Goal: Task Accomplishment & Management: Complete application form

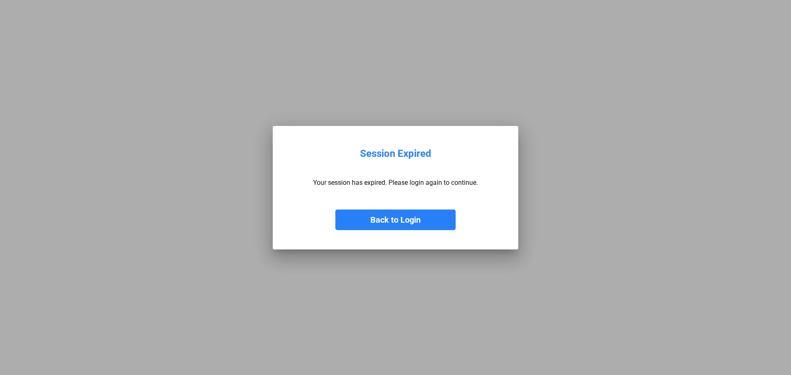
click at [381, 222] on button "Back to Login" at bounding box center [395, 220] width 120 height 21
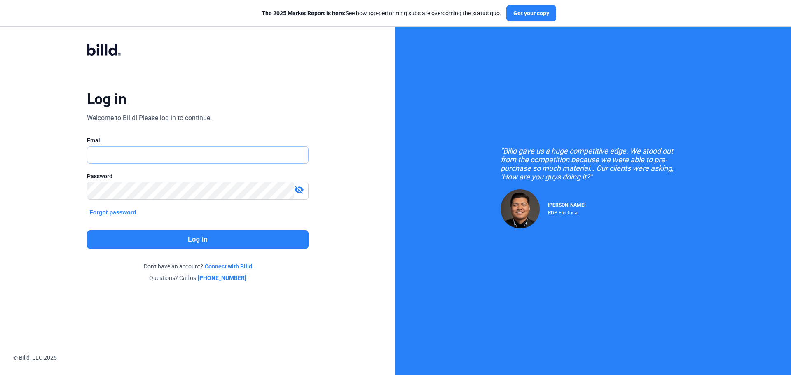
click at [216, 150] on input "text" at bounding box center [193, 155] width 212 height 17
type input "[PERSON_NAME][EMAIL_ADDRESS][DOMAIN_NAME]"
click at [119, 248] on button "Log in" at bounding box center [198, 239] width 222 height 19
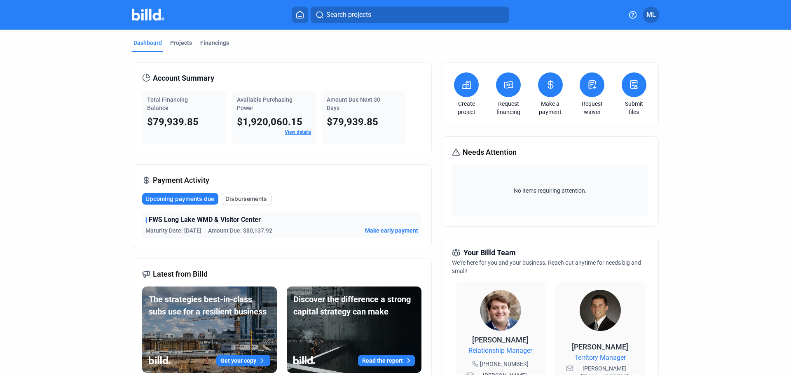
click at [164, 221] on span "FWS Long Lake WMD & Visitor Center" at bounding box center [205, 220] width 112 height 10
click at [176, 216] on span "FWS Long Lake WMD & Visitor Center" at bounding box center [205, 220] width 112 height 10
click at [179, 215] on span "FWS Long Lake WMD & Visitor Center" at bounding box center [205, 220] width 112 height 10
click at [151, 115] on div "Total Financing Balance $79,939.85" at bounding box center [184, 118] width 84 height 54
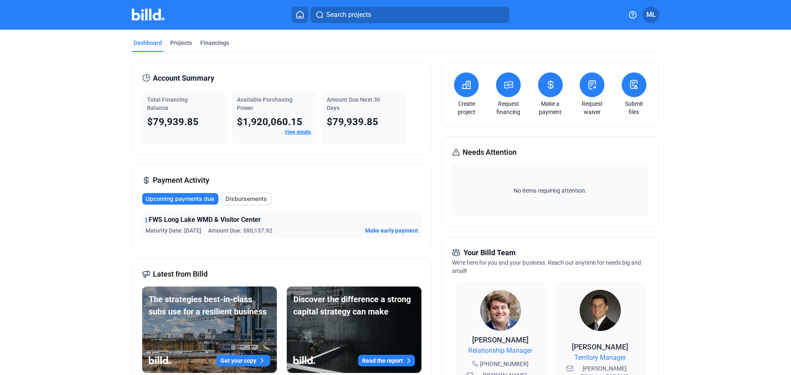
click at [151, 115] on div "Total Financing Balance $79,939.85" at bounding box center [184, 118] width 84 height 54
click at [152, 113] on div "Total Financing Balance $79,939.85" at bounding box center [184, 118] width 84 height 54
click at [181, 44] on div "Projects" at bounding box center [181, 43] width 22 height 8
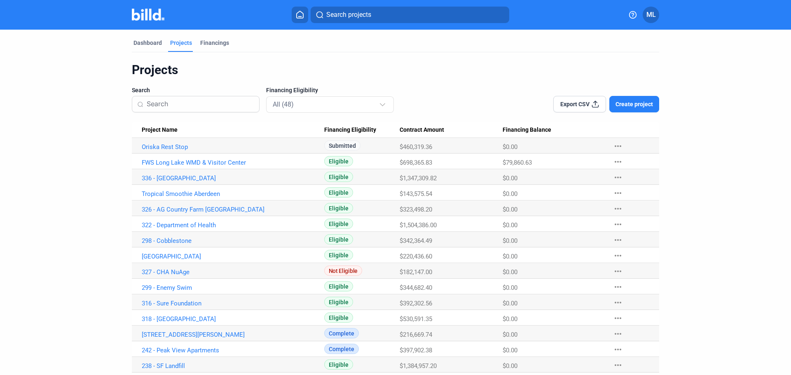
click at [190, 154] on Name "FWS Long Lake WMD & Visitor Center" at bounding box center [228, 146] width 192 height 16
click at [189, 151] on link "FWS Long Lake WMD & Visitor Center" at bounding box center [233, 146] width 183 height 7
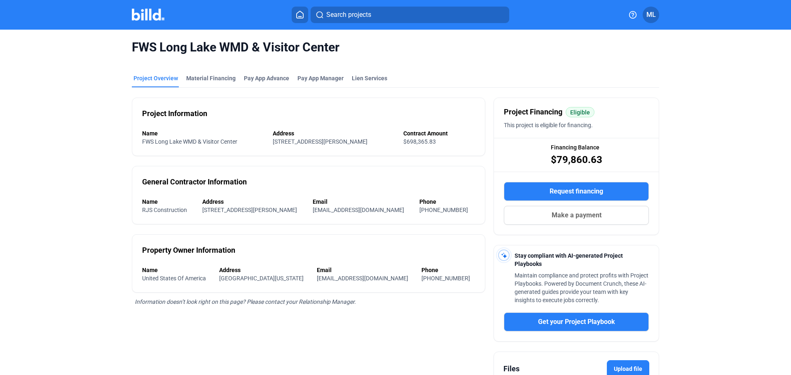
click at [260, 69] on mat-tab-group "Project Overview Material Financing Pay App Advance Pay App Manager Lien Servic…" at bounding box center [395, 265] width 527 height 400
click at [260, 70] on mat-tab-group "Project Overview Material Financing Pay App Advance Pay App Manager Lien Servic…" at bounding box center [395, 265] width 527 height 400
click at [262, 73] on mat-tab-group "Project Overview Material Financing Pay App Advance Pay App Manager Lien Servic…" at bounding box center [395, 265] width 527 height 400
click at [262, 77] on div "Pay App Advance" at bounding box center [266, 78] width 45 height 8
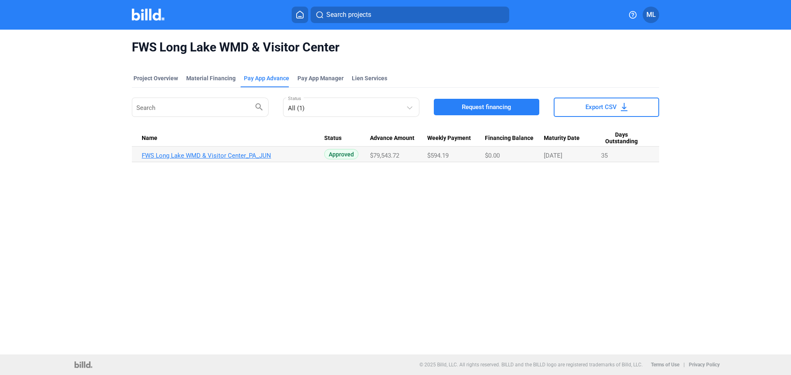
click at [192, 152] on link "FWS Long Lake WMD & Visitor Center_PA_JUN" at bounding box center [233, 155] width 183 height 7
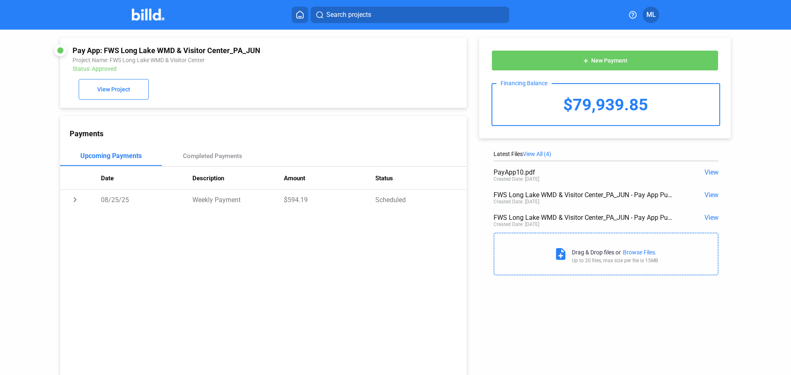
click at [296, 19] on button at bounding box center [300, 15] width 16 height 16
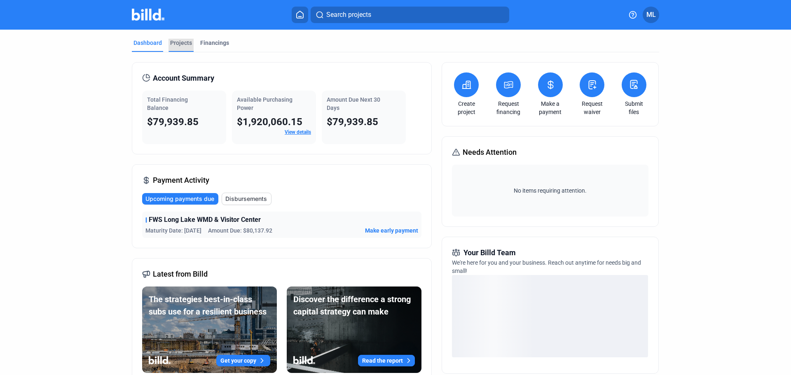
click at [185, 42] on div "Projects" at bounding box center [181, 43] width 22 height 8
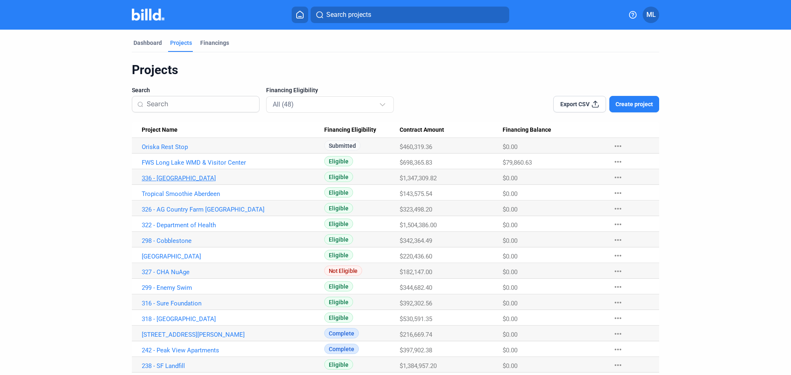
click at [182, 151] on link "336 - [GEOGRAPHIC_DATA]" at bounding box center [233, 146] width 183 height 7
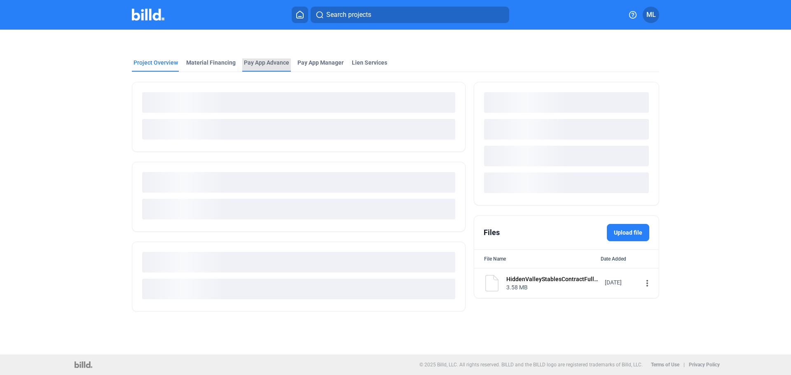
click at [275, 61] on div "Pay App Advance" at bounding box center [266, 63] width 45 height 8
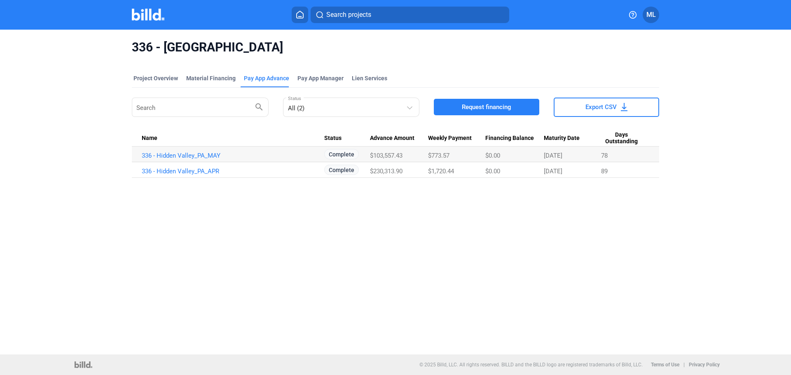
click at [499, 109] on span "Request financing" at bounding box center [486, 107] width 49 height 8
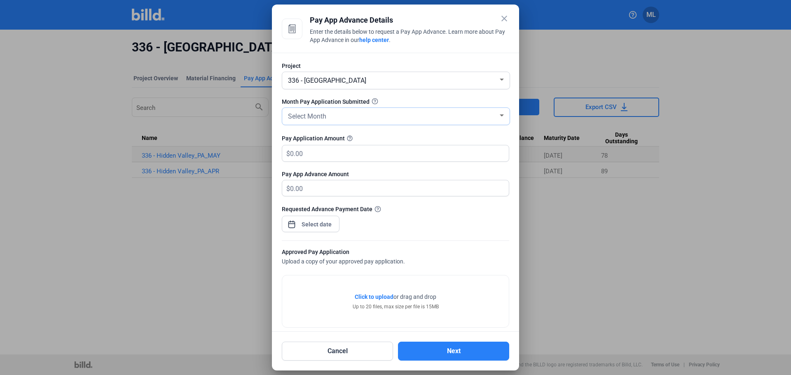
click at [381, 118] on div "Select Month" at bounding box center [392, 116] width 212 height 12
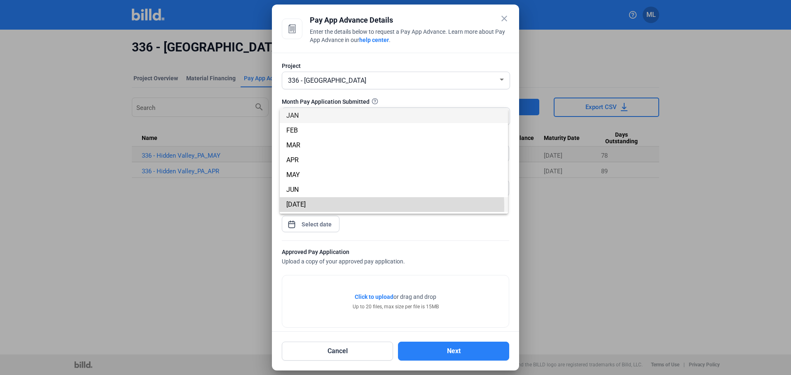
click at [337, 207] on span "[DATE]" at bounding box center [393, 204] width 215 height 15
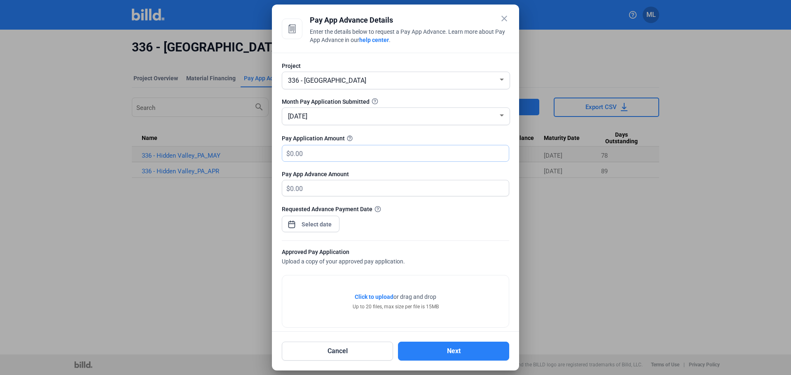
click at [345, 154] on input "text" at bounding box center [399, 153] width 219 height 16
type input "209,250.15"
click at [467, 220] on div "Requested Advance Payment Date" at bounding box center [395, 223] width 227 height 36
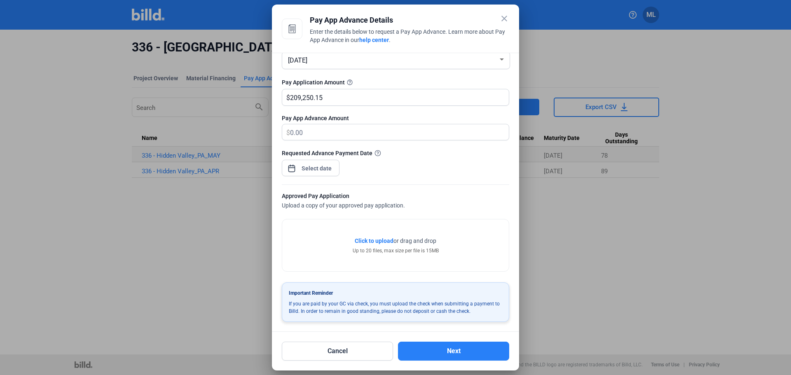
scroll to position [57, 0]
click at [334, 171] on div "close Pay App Advance Details Enter the details below to request a Pay App Adva…" at bounding box center [395, 187] width 791 height 375
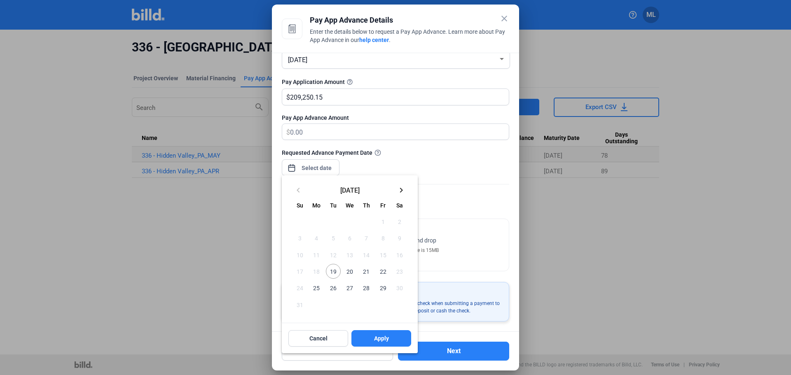
click at [335, 274] on span "19" at bounding box center [333, 271] width 15 height 15
click at [375, 342] on span "Apply" at bounding box center [381, 339] width 15 height 8
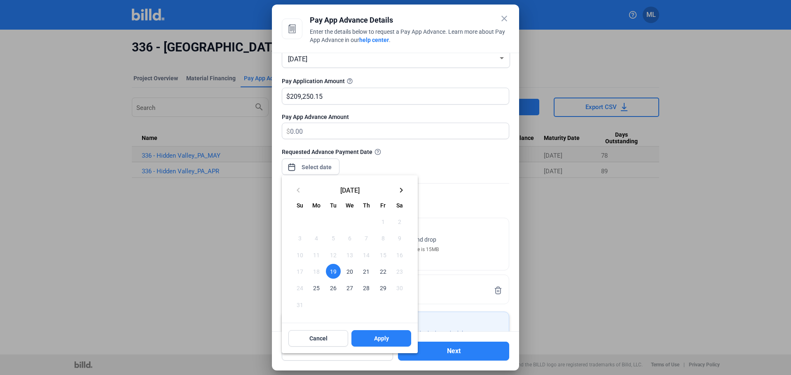
click at [506, 229] on div at bounding box center [395, 187] width 791 height 375
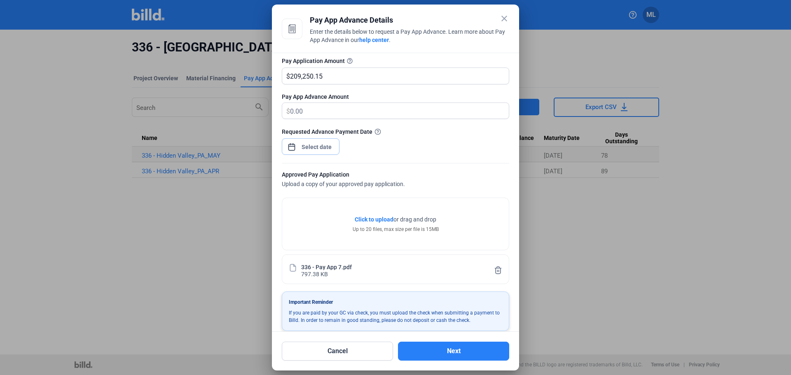
scroll to position [88, 0]
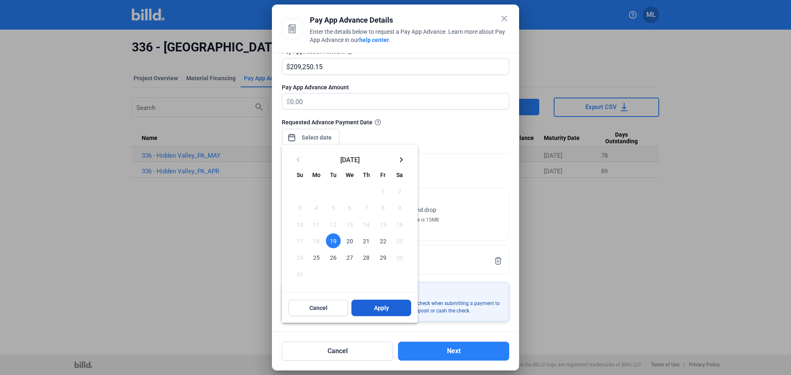
click at [379, 303] on button "Apply" at bounding box center [381, 308] width 60 height 16
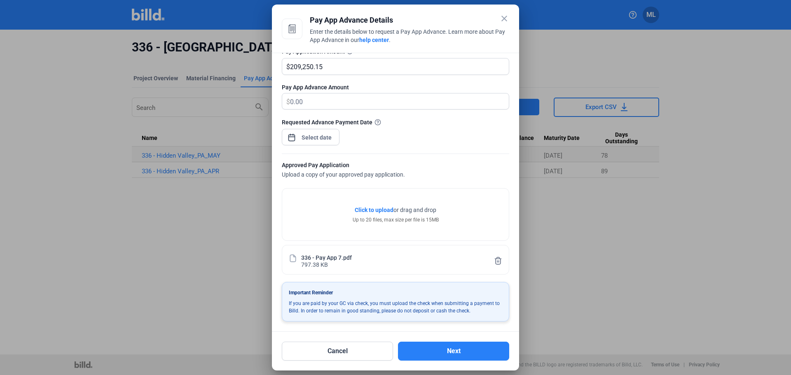
click at [451, 324] on div "Project 336 - Hidden Valley Month Pay Application Submitted [DATE] Pay Applicat…" at bounding box center [395, 192] width 247 height 279
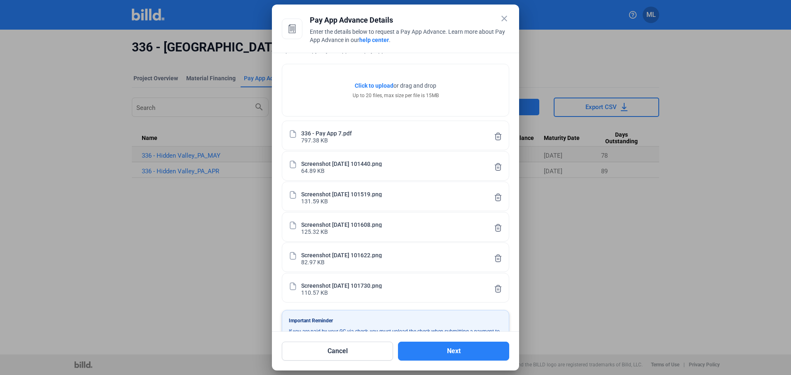
scroll to position [240, 0]
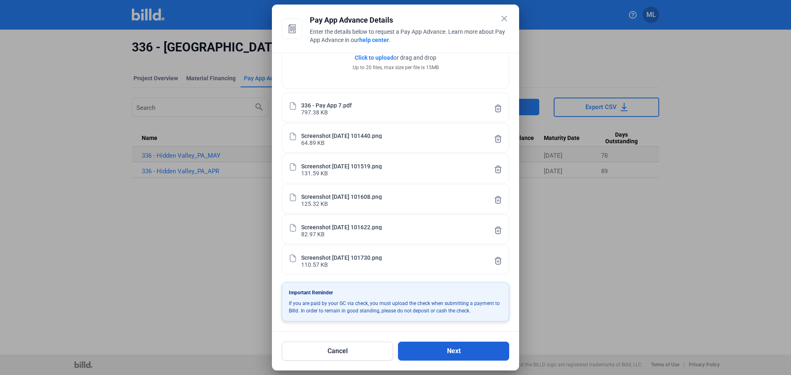
click at [430, 350] on button "Next" at bounding box center [453, 351] width 111 height 19
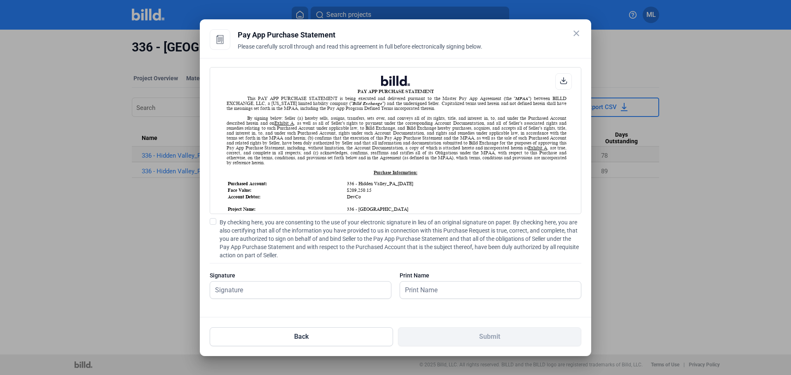
scroll to position [0, 0]
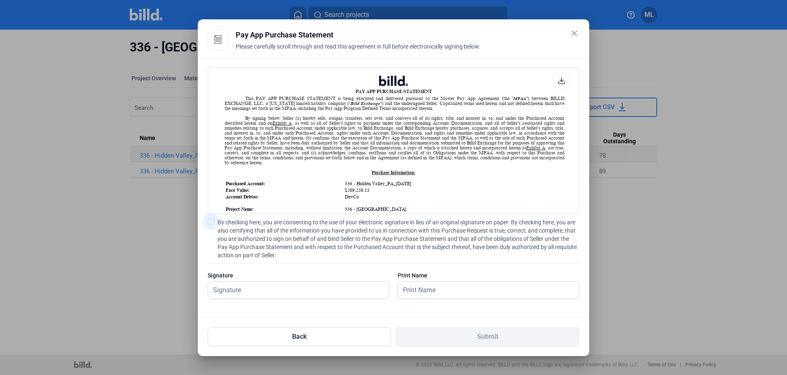
click at [214, 219] on label "By checking here, you are consenting to the use of your electronic signature in…" at bounding box center [394, 238] width 372 height 41
click at [0, 0] on input "By checking here, you are consenting to the use of your electronic signature in…" at bounding box center [0, 0] width 0 height 0
click at [272, 299] on div at bounding box center [299, 290] width 182 height 18
type input "[PERSON_NAME]"
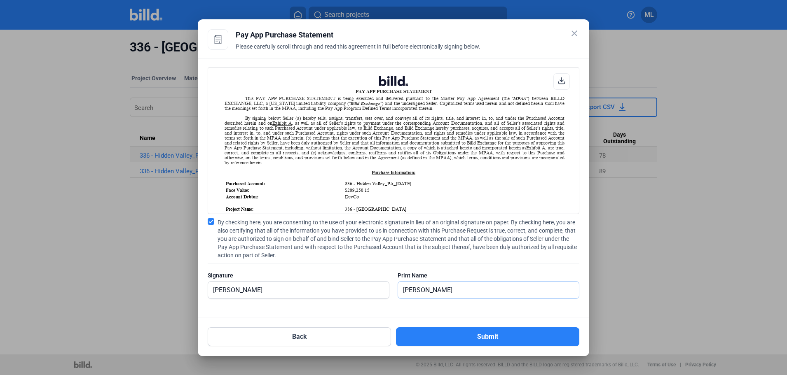
type input "[PERSON_NAME]"
click at [396, 328] on button "Submit" at bounding box center [487, 337] width 183 height 19
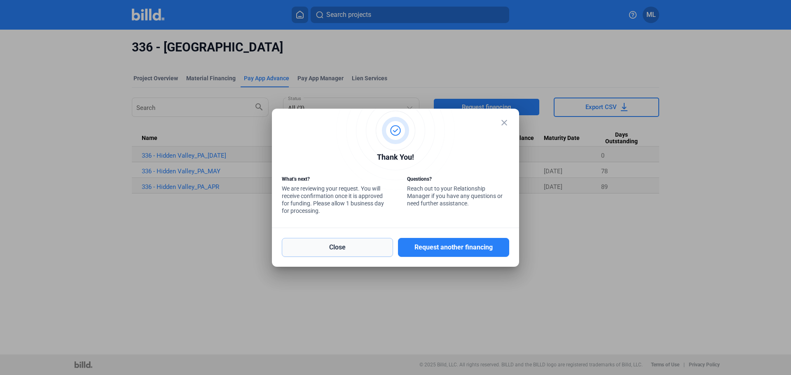
click at [353, 253] on button "Close" at bounding box center [337, 247] width 111 height 19
